Goal: Transaction & Acquisition: Purchase product/service

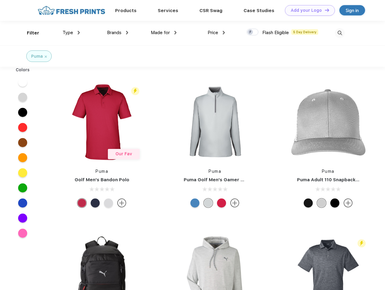
scroll to position [0, 0]
click at [307, 10] on link "Add your Logo Design Tool" at bounding box center [310, 10] width 50 height 11
click at [0, 0] on div "Design Tool" at bounding box center [0, 0] width 0 height 0
click at [324, 10] on link "Add your Logo Design Tool" at bounding box center [310, 10] width 50 height 11
click at [29, 33] on div "Filter" at bounding box center [33, 33] width 12 height 7
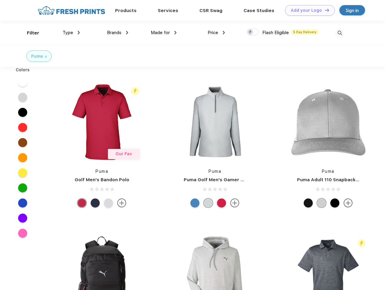
click at [71, 33] on span "Type" at bounding box center [68, 32] width 11 height 5
click at [117, 33] on span "Brands" at bounding box center [114, 32] width 14 height 5
click at [164, 33] on span "Made for" at bounding box center [160, 32] width 19 height 5
click at [216, 33] on span "Price" at bounding box center [212, 32] width 11 height 5
click at [252, 32] on div at bounding box center [252, 32] width 12 height 7
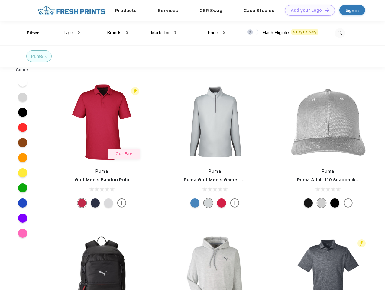
click at [250, 32] on input "checkbox" at bounding box center [248, 30] width 4 height 4
click at [339, 33] on img at bounding box center [340, 33] width 10 height 10
